Goal: Task Accomplishment & Management: Complete application form

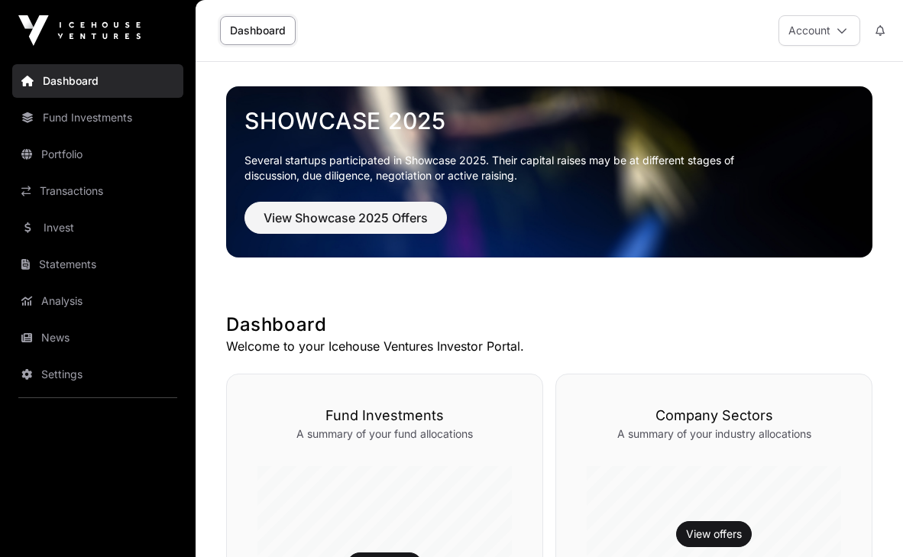
click at [849, 30] on button "Account" at bounding box center [819, 30] width 82 height 31
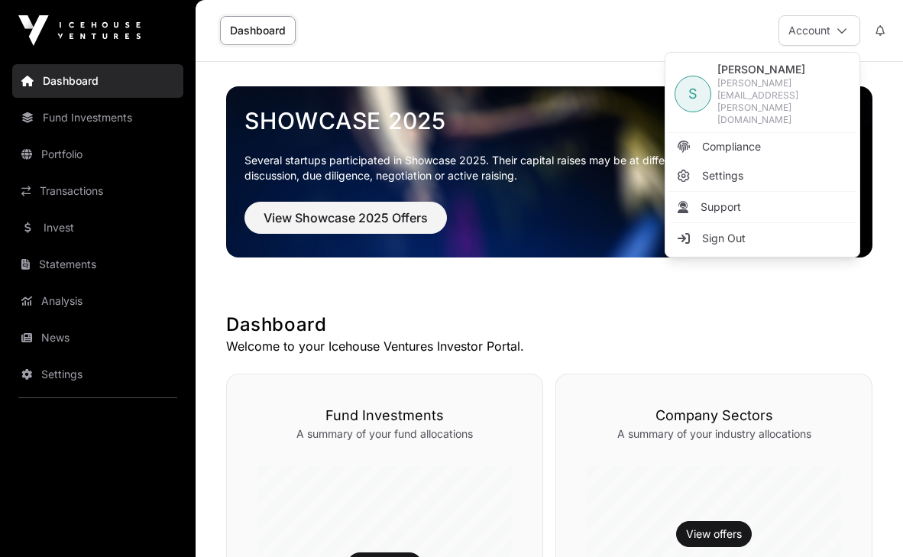
click at [93, 124] on link "Fund Investments" at bounding box center [97, 118] width 171 height 34
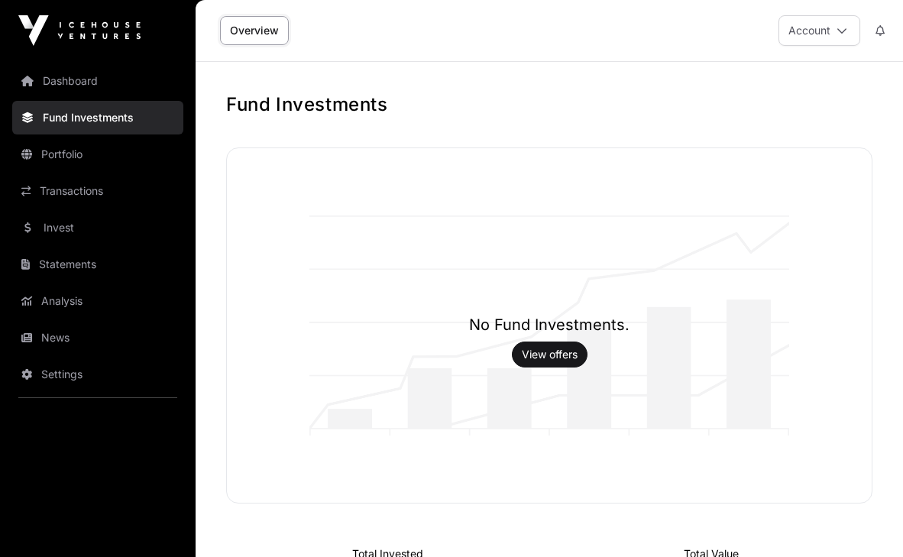
click at [84, 189] on link "Transactions" at bounding box center [97, 191] width 171 height 34
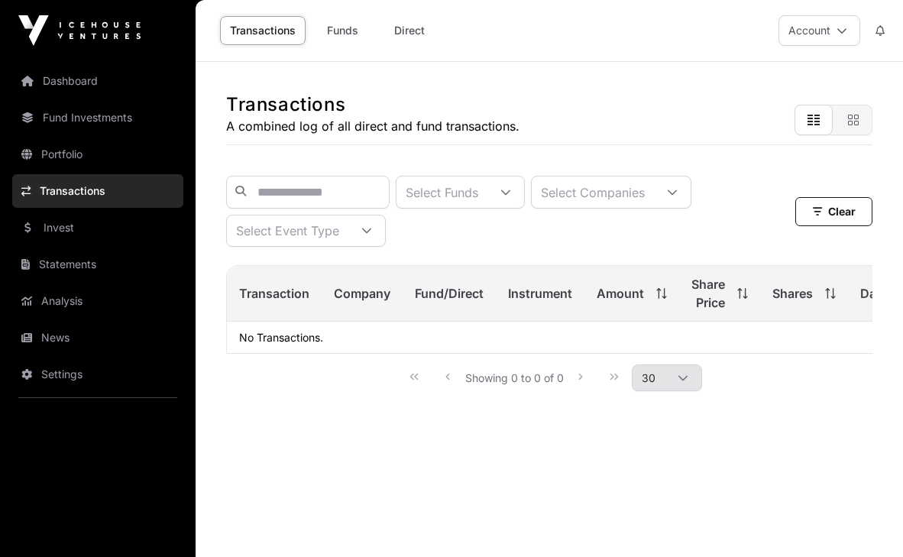
click at [78, 231] on link "Invest" at bounding box center [97, 228] width 171 height 34
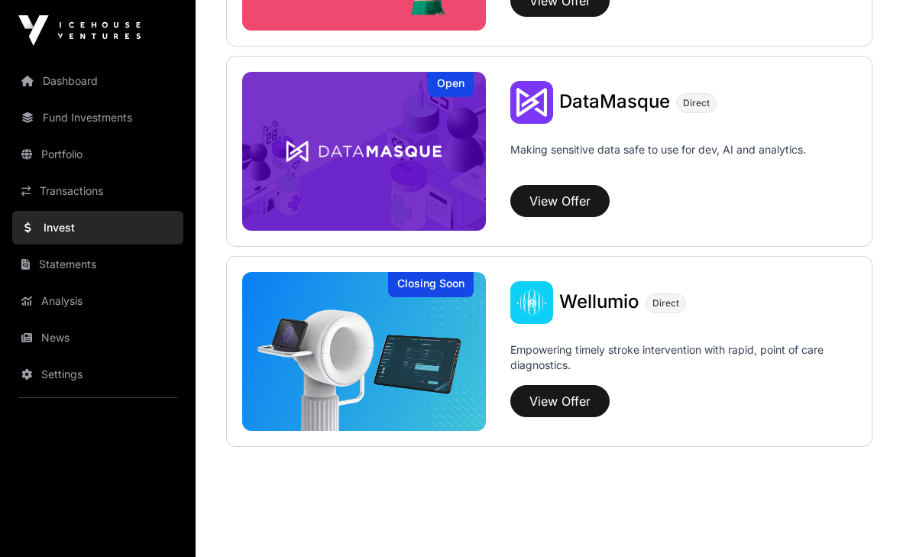
scroll to position [2160, 0]
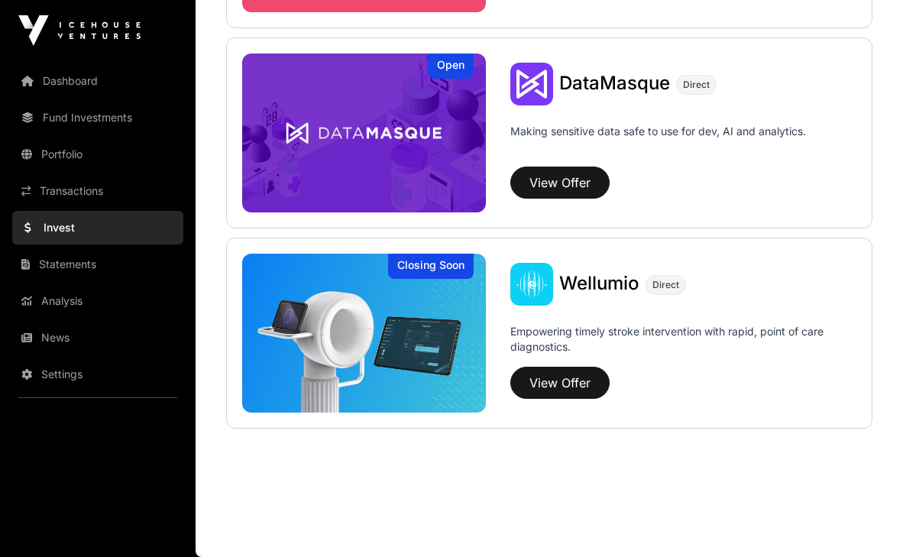
click at [65, 265] on link "Statements" at bounding box center [97, 265] width 171 height 34
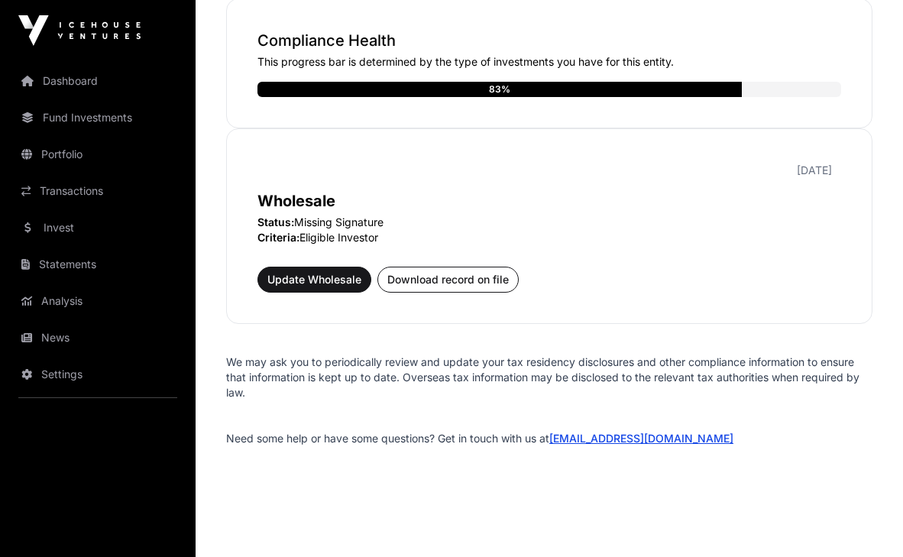
scroll to position [354, 0]
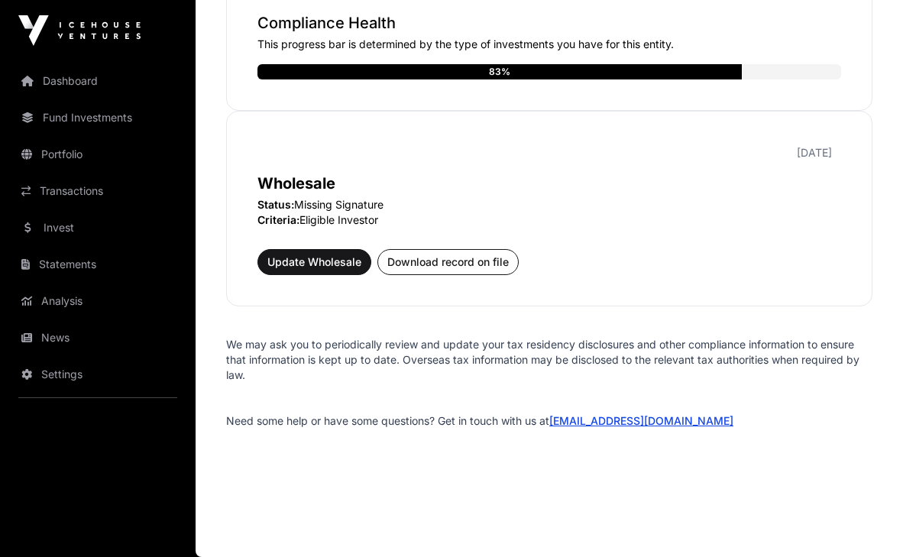
click at [354, 198] on p "Status: Missing Signature" at bounding box center [549, 204] width 584 height 15
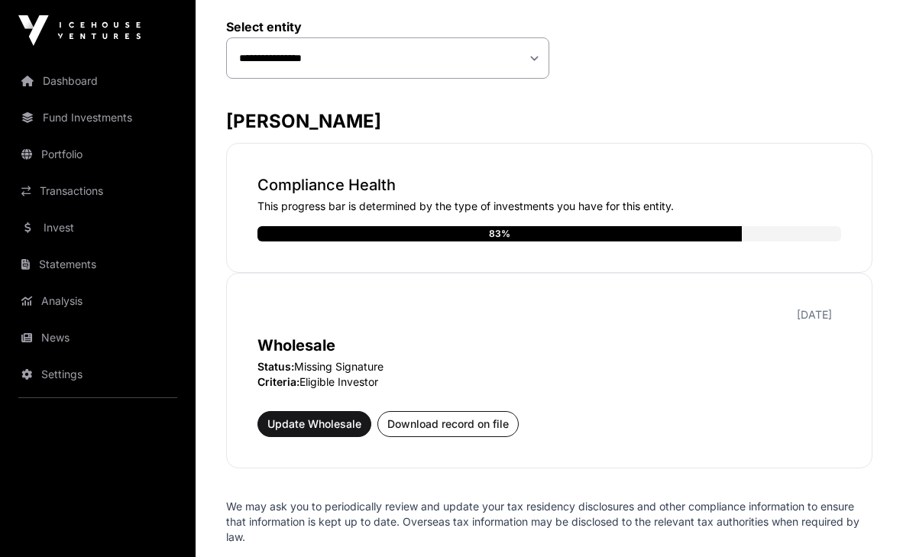
scroll to position [278, 0]
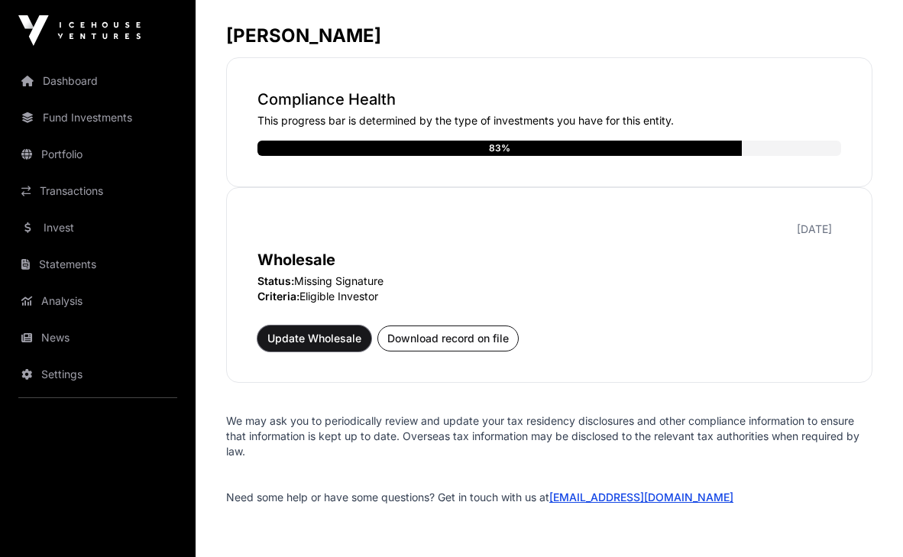
click at [343, 342] on span "Update Wholesale" at bounding box center [314, 338] width 94 height 15
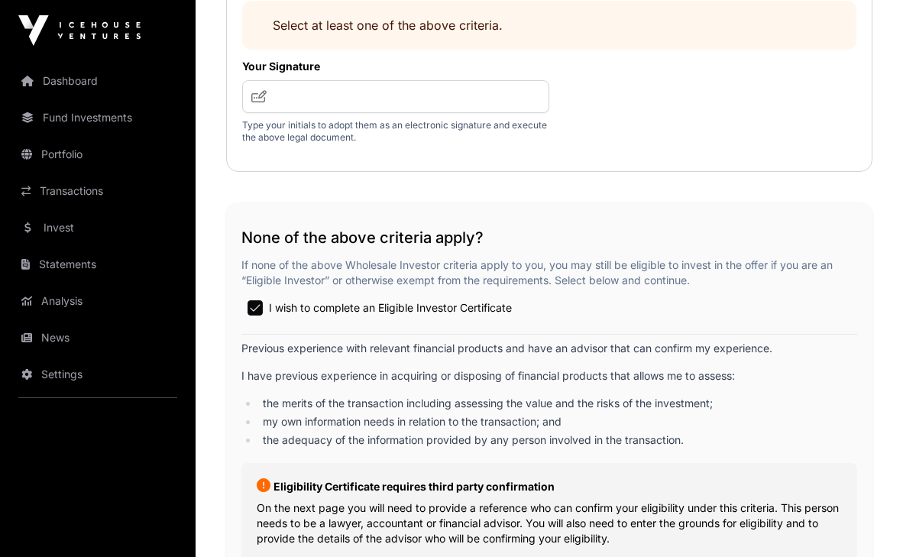
scroll to position [2750, 0]
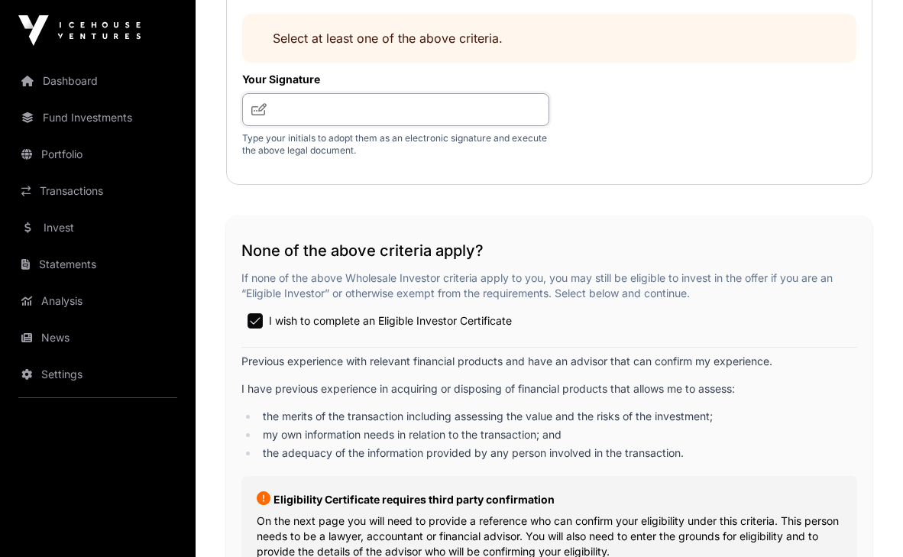
click at [403, 126] on input "text" at bounding box center [395, 109] width 307 height 33
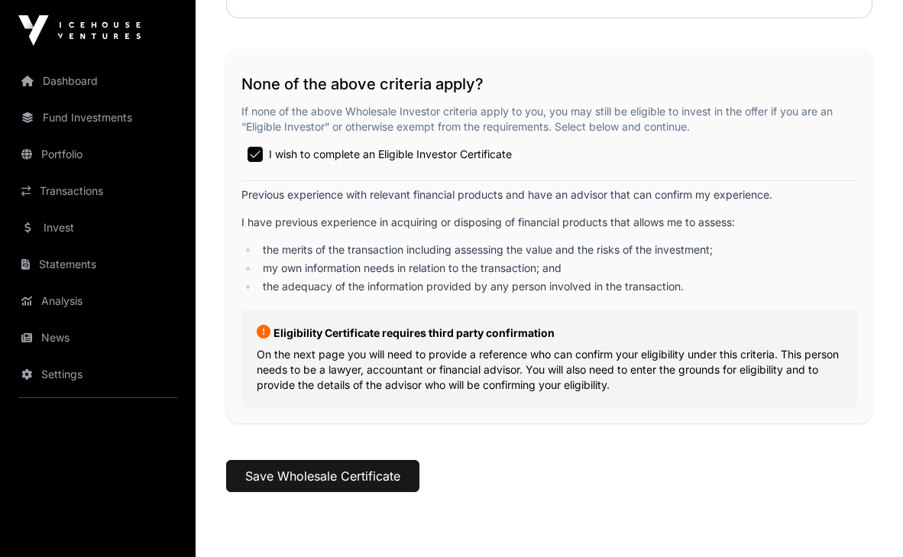
scroll to position [3058, 0]
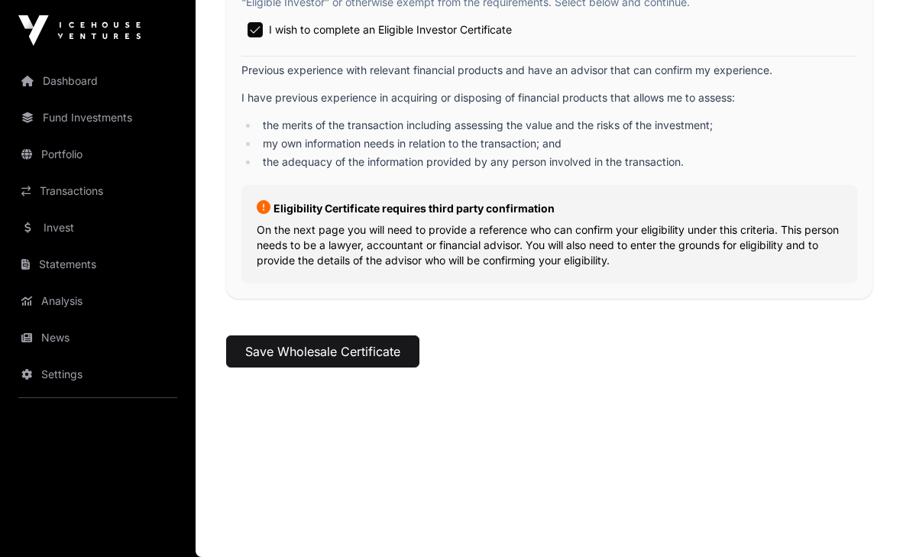
type input "**"
click at [377, 342] on button "Save Wholesale Certificate" at bounding box center [322, 351] width 193 height 32
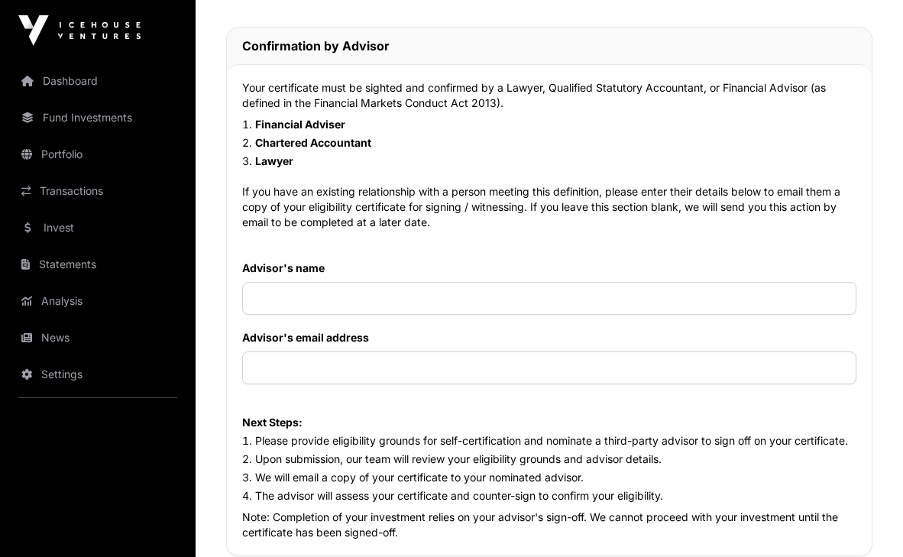
scroll to position [1452, 0]
